Goal: Task Accomplishment & Management: Use online tool/utility

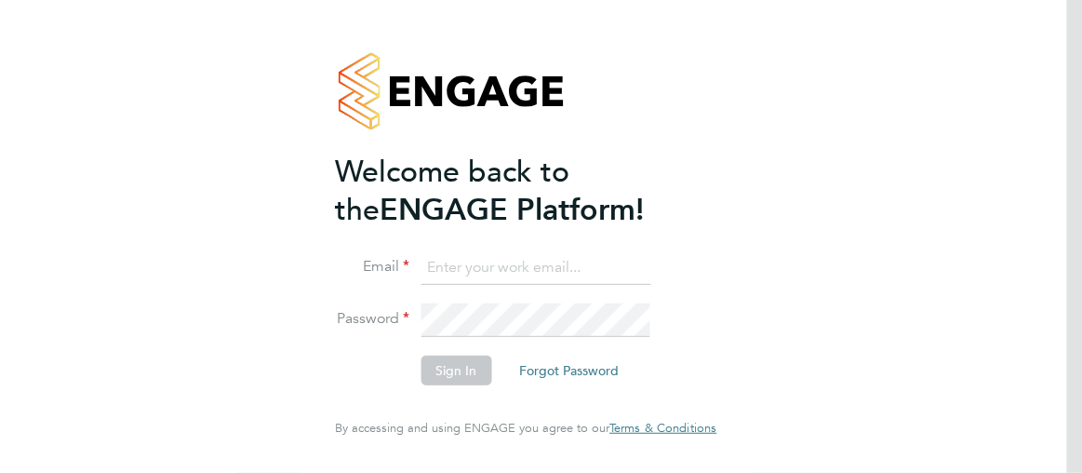
type input "[PERSON_NAME][EMAIL_ADDRESS][PERSON_NAME][DOMAIN_NAME]"
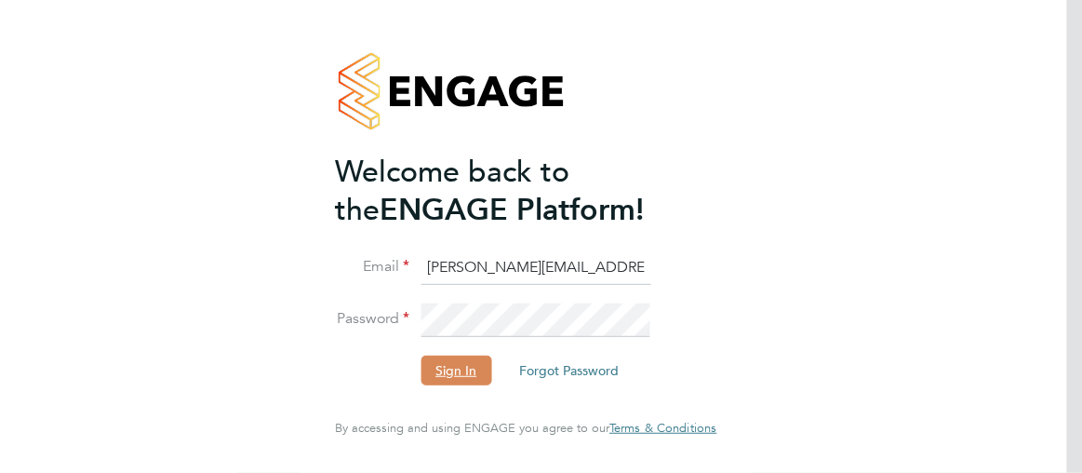
click at [453, 379] on button "Sign In" at bounding box center [455, 370] width 71 height 30
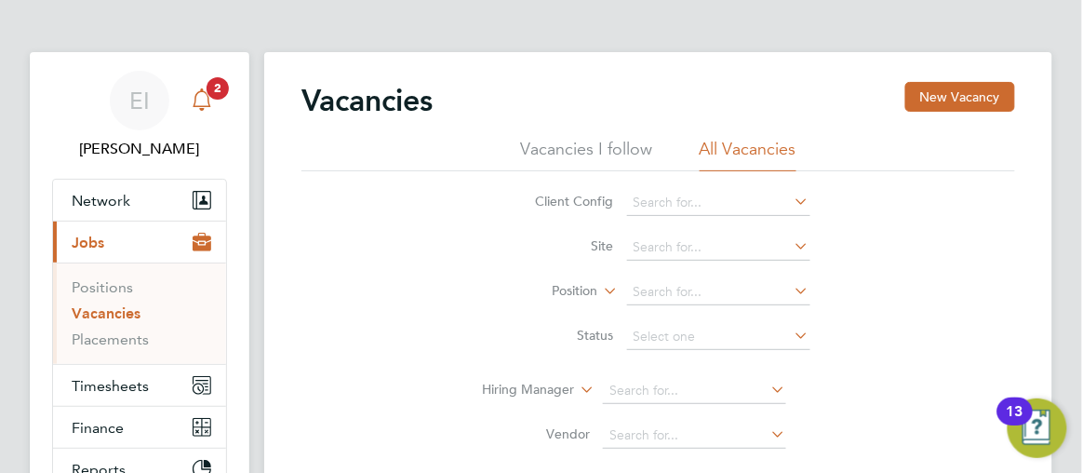
click at [222, 87] on span "2" at bounding box center [217, 88] width 22 height 22
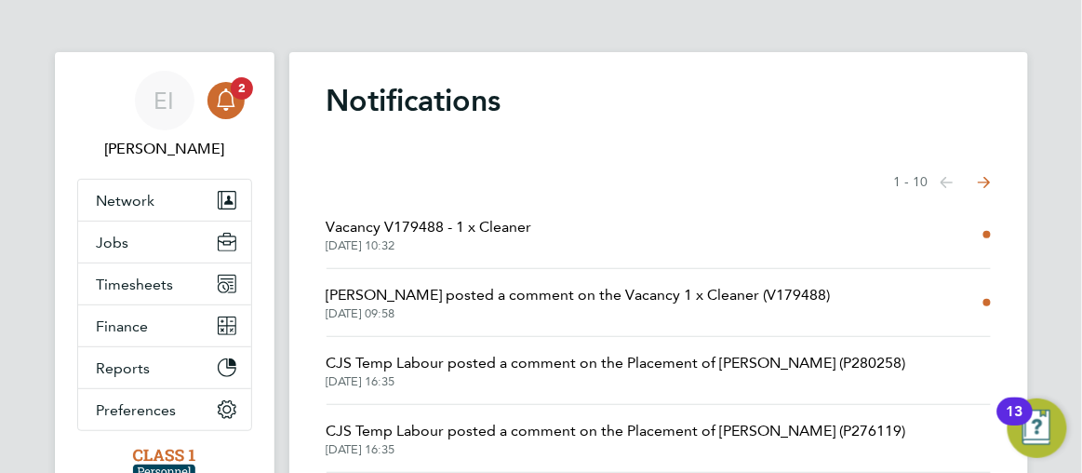
click at [512, 247] on span "[DATE] 10:32" at bounding box center [429, 245] width 206 height 15
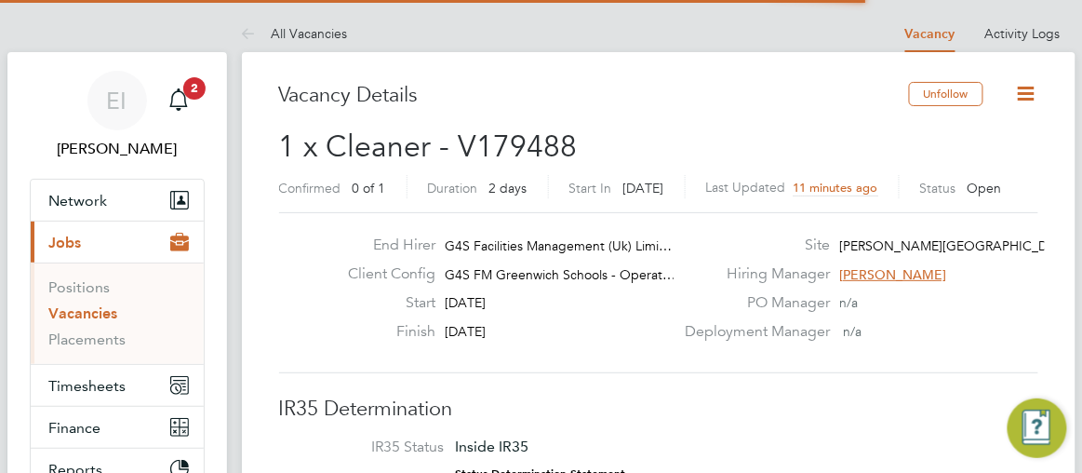
scroll to position [31, 174]
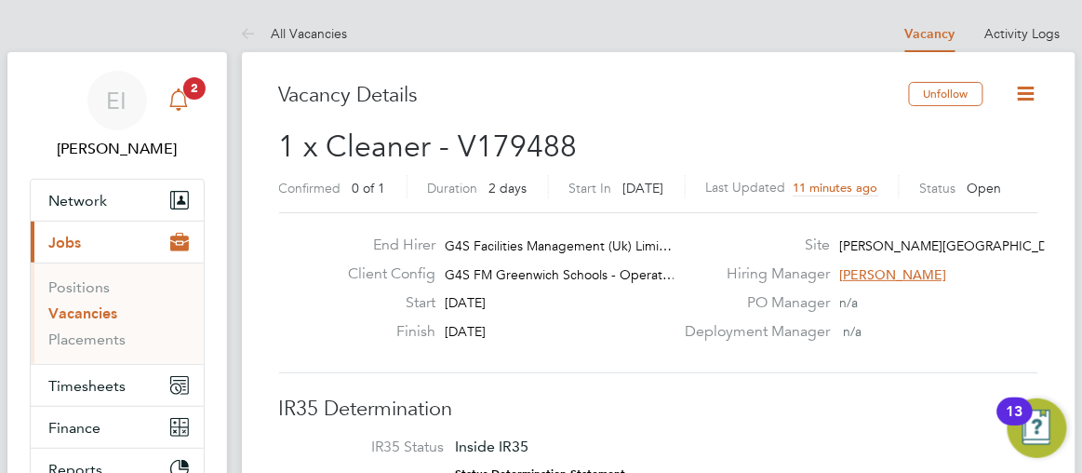
click at [199, 92] on span "2" at bounding box center [194, 88] width 22 height 22
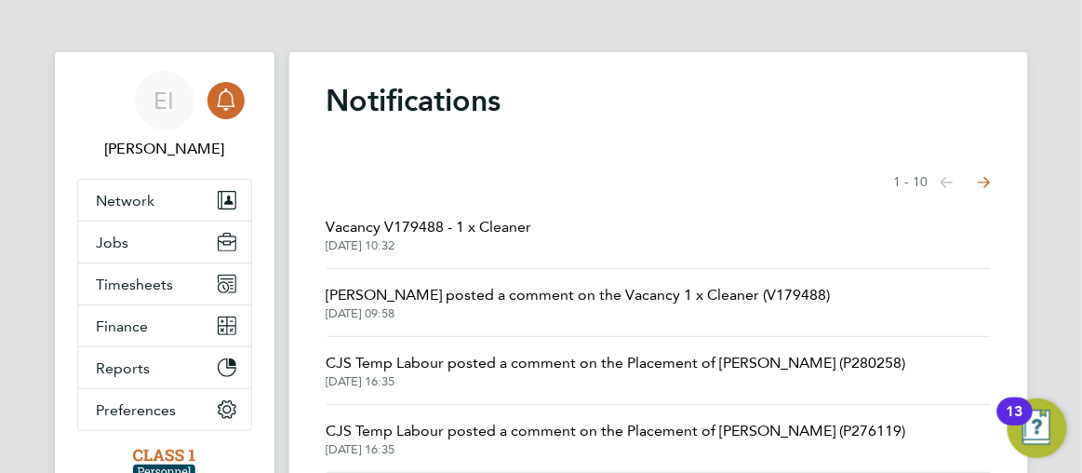
click at [563, 311] on span "[DATE] 09:58" at bounding box center [578, 313] width 504 height 15
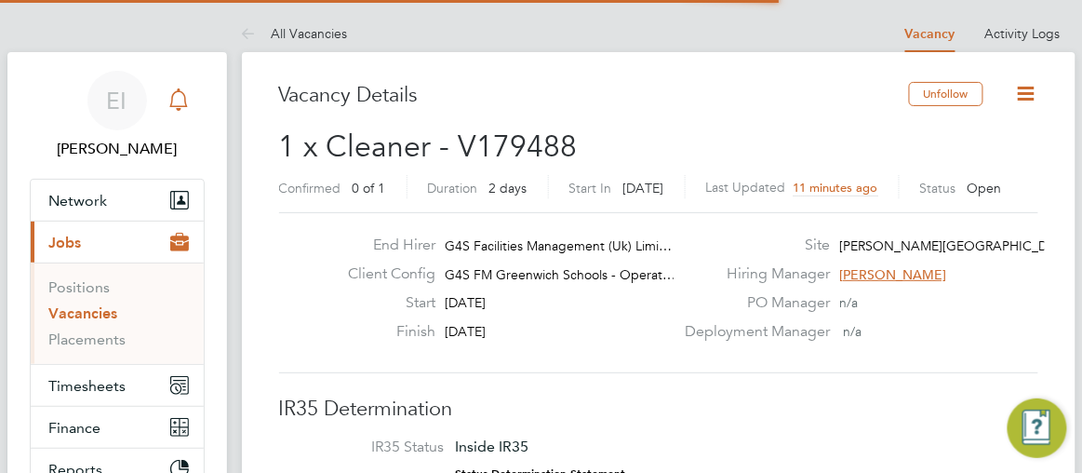
scroll to position [31, 174]
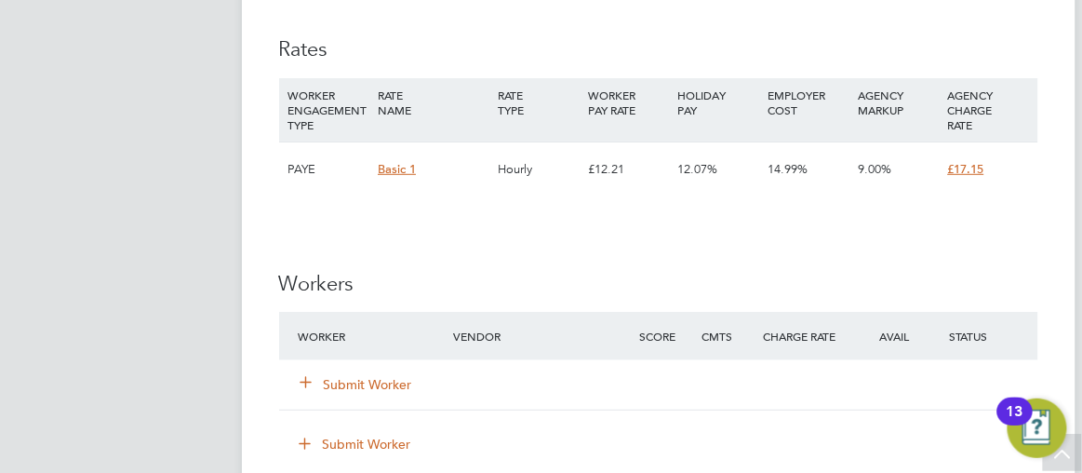
scroll to position [1930, 0]
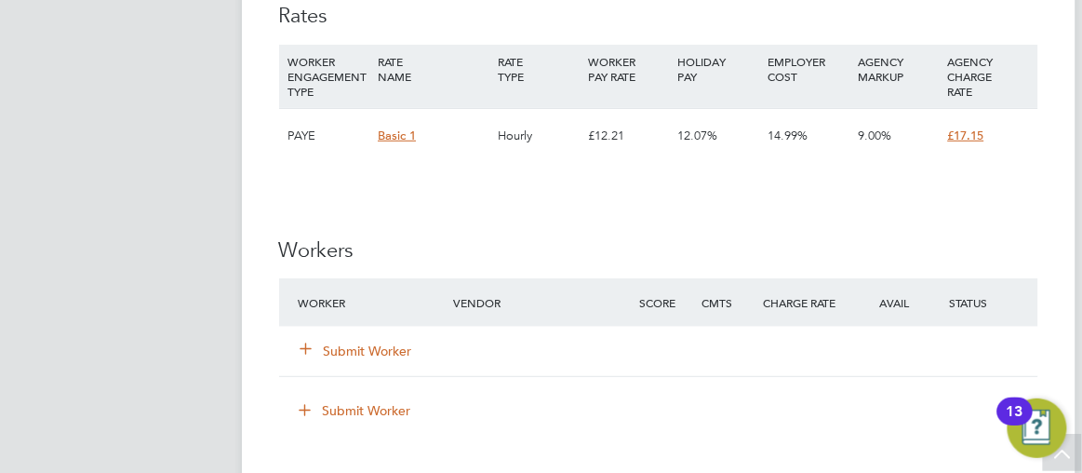
click at [353, 350] on button "Submit Worker" at bounding box center [357, 350] width 112 height 19
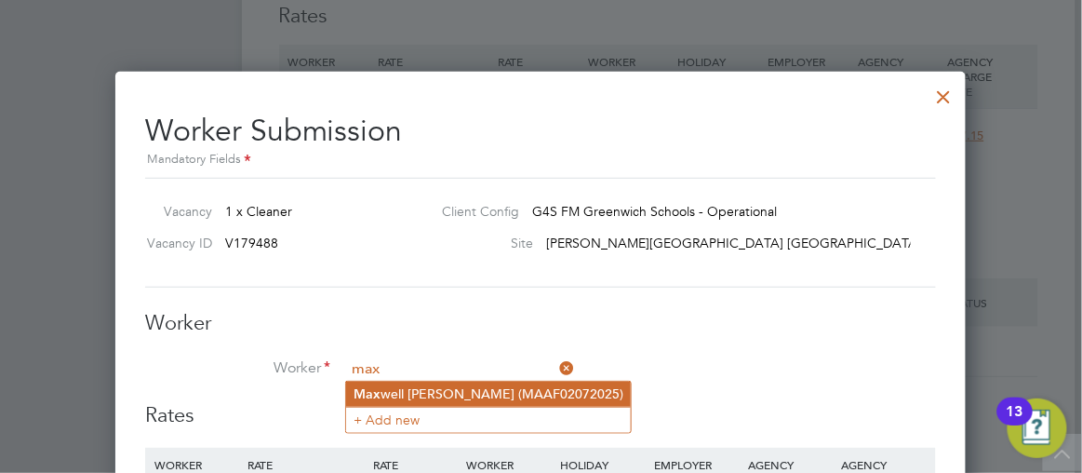
click at [417, 398] on li "Max well [PERSON_NAME] (MAAF02072025)" at bounding box center [488, 393] width 285 height 25
type input "[PERSON_NAME] (MAAF02072025)"
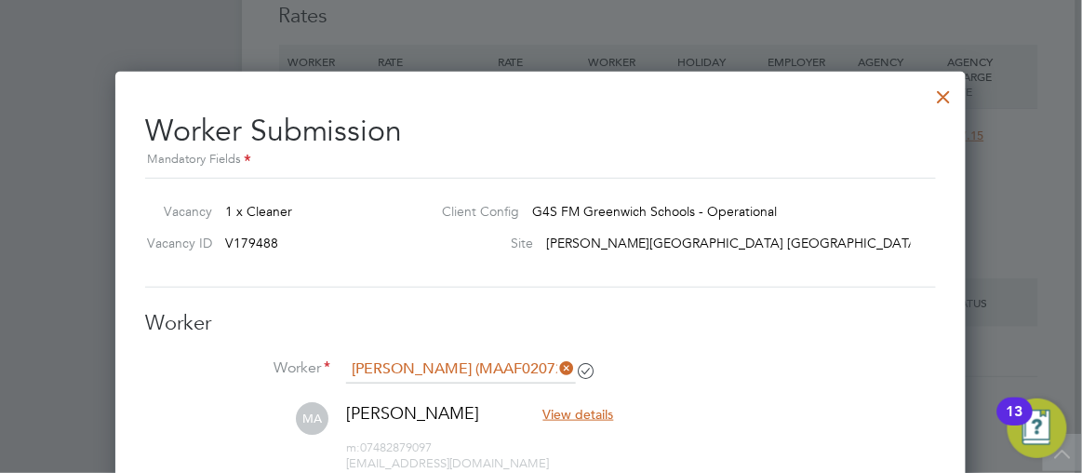
click at [981, 385] on div at bounding box center [541, 236] width 1082 height 473
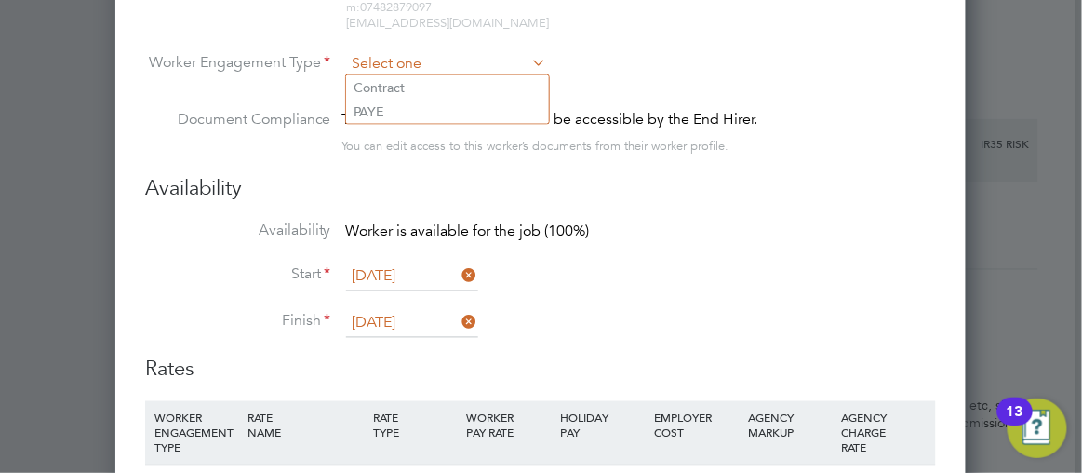
click at [402, 64] on input at bounding box center [447, 64] width 202 height 28
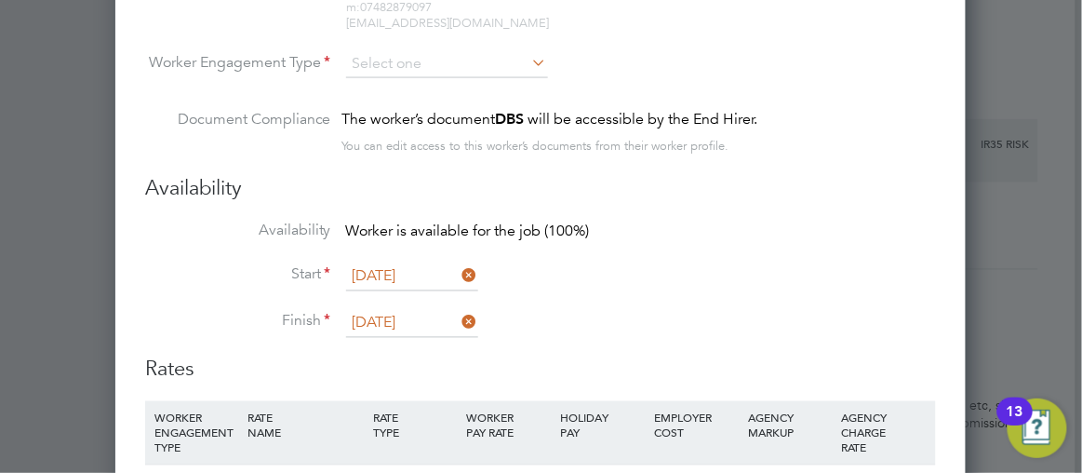
click at [376, 105] on li "PAYE" at bounding box center [447, 112] width 203 height 24
type input "PAYE"
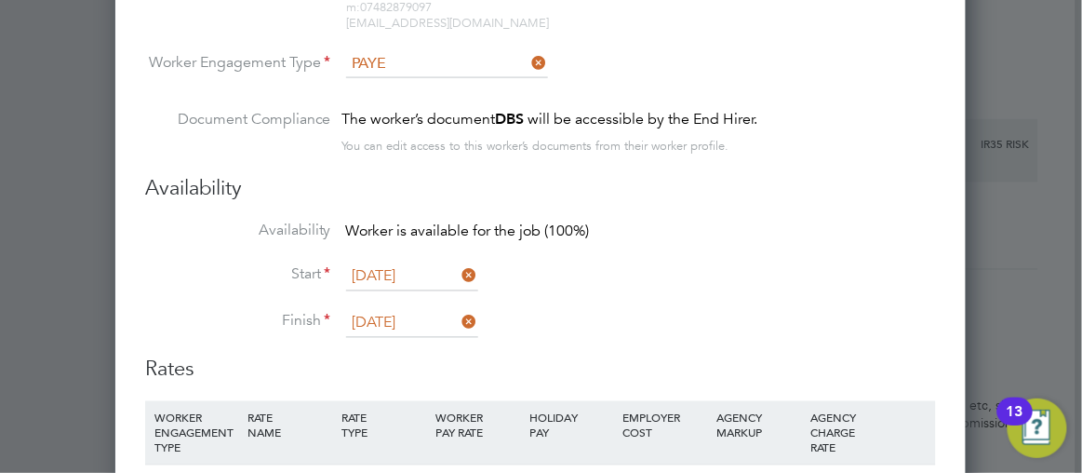
click at [988, 244] on div at bounding box center [541, 236] width 1082 height 473
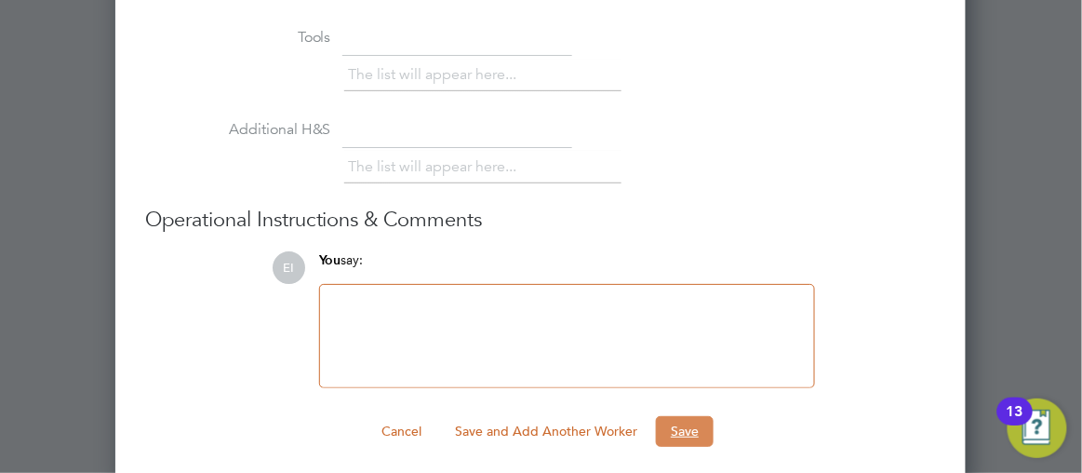
click at [679, 426] on button "Save" at bounding box center [685, 431] width 58 height 30
